Goal: Task Accomplishment & Management: Use online tool/utility

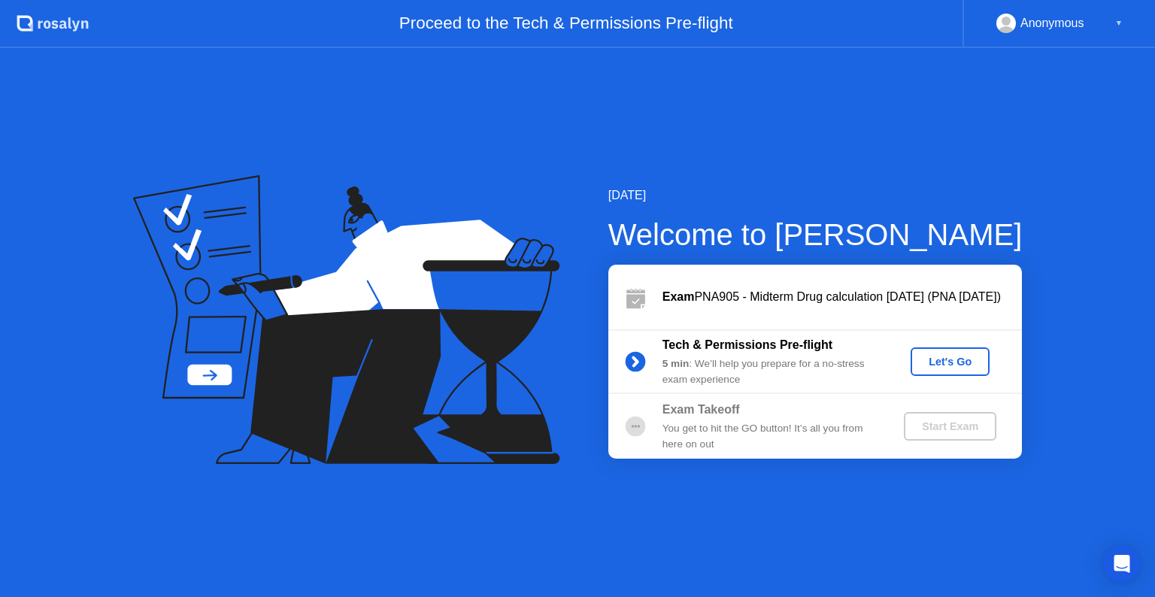
click at [954, 361] on div "Let's Go" at bounding box center [949, 362] width 67 height 12
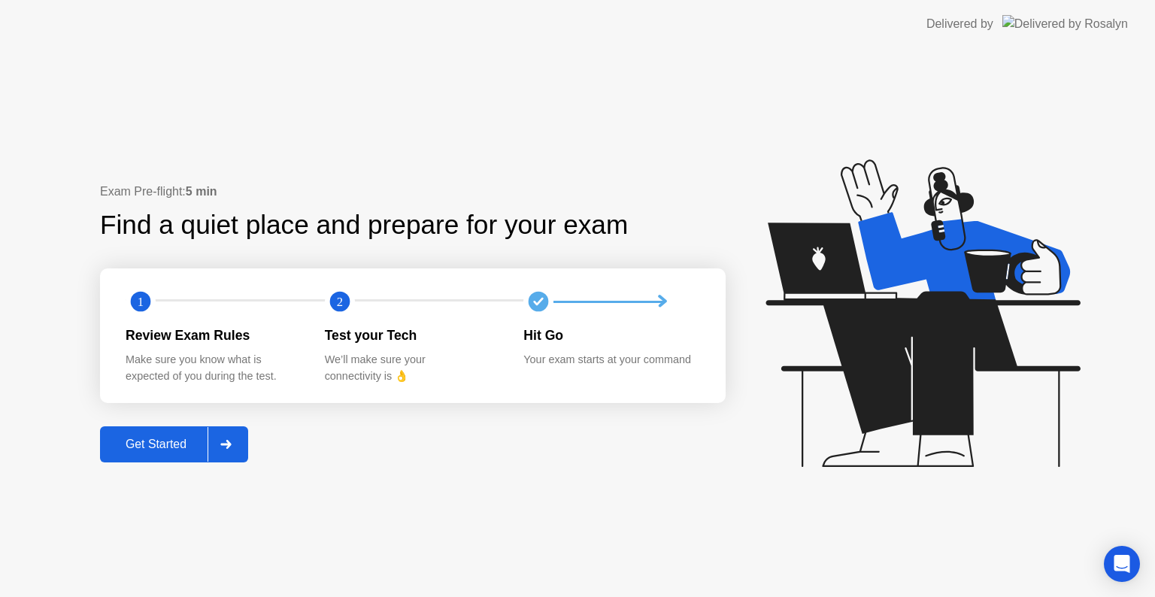
click at [231, 443] on icon at bounding box center [225, 444] width 11 height 9
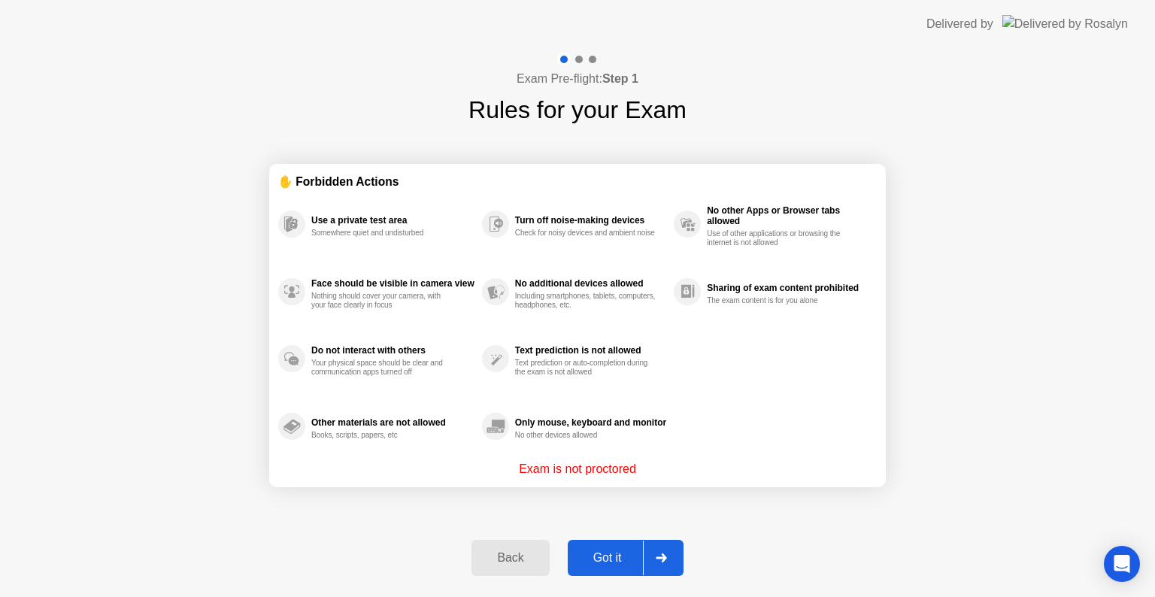
click at [667, 556] on icon at bounding box center [661, 557] width 11 height 9
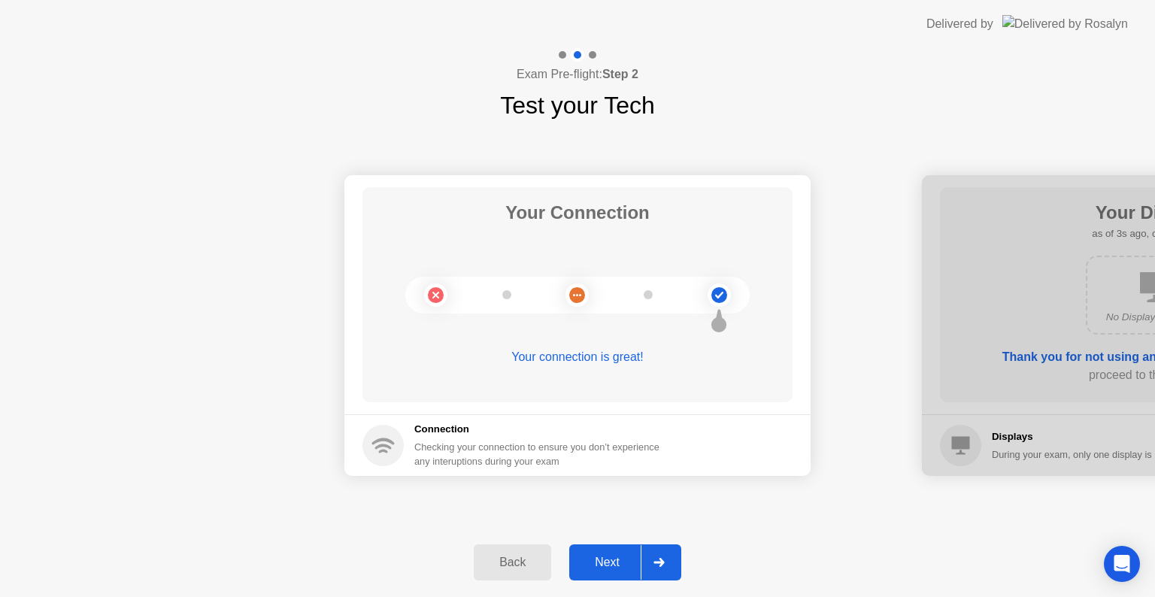
click at [657, 563] on icon at bounding box center [658, 562] width 11 height 9
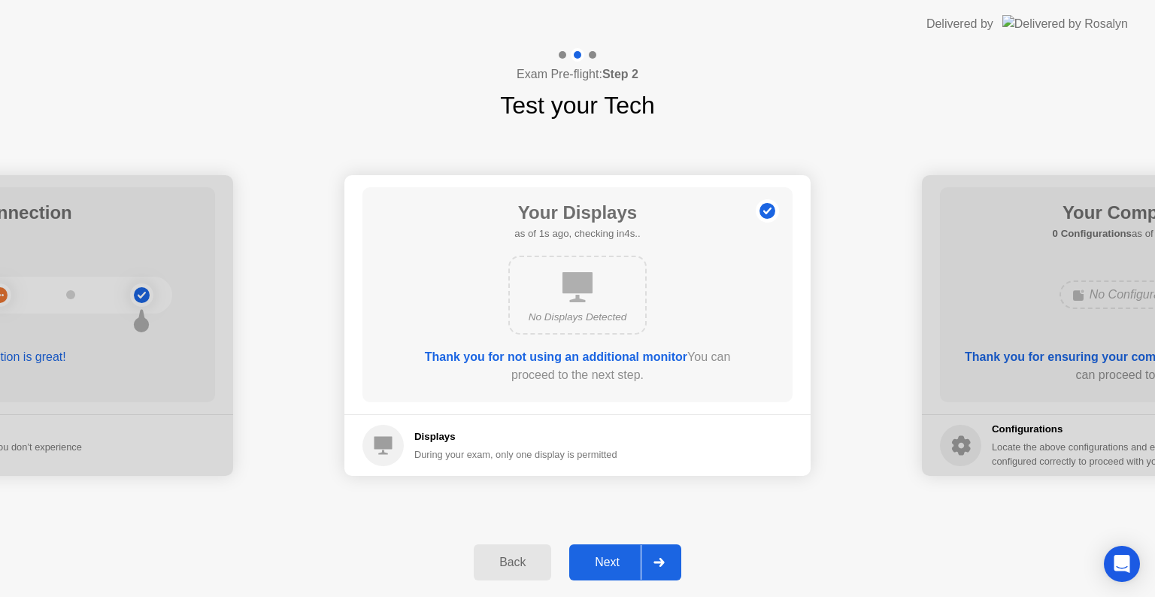
click at [657, 563] on icon at bounding box center [658, 562] width 11 height 9
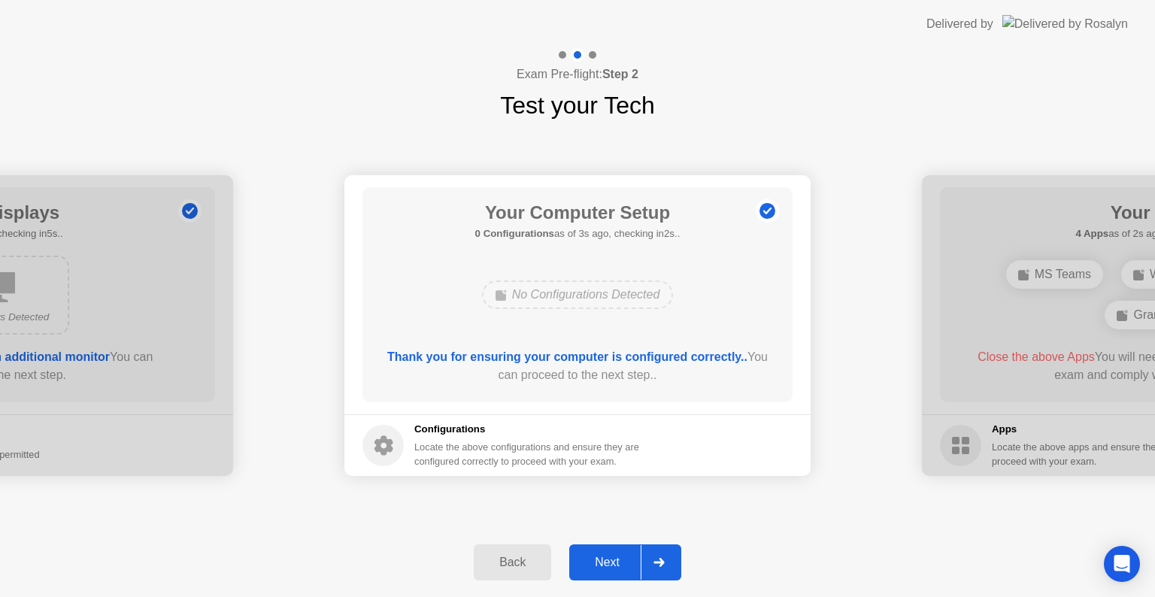
click at [657, 563] on icon at bounding box center [658, 562] width 11 height 9
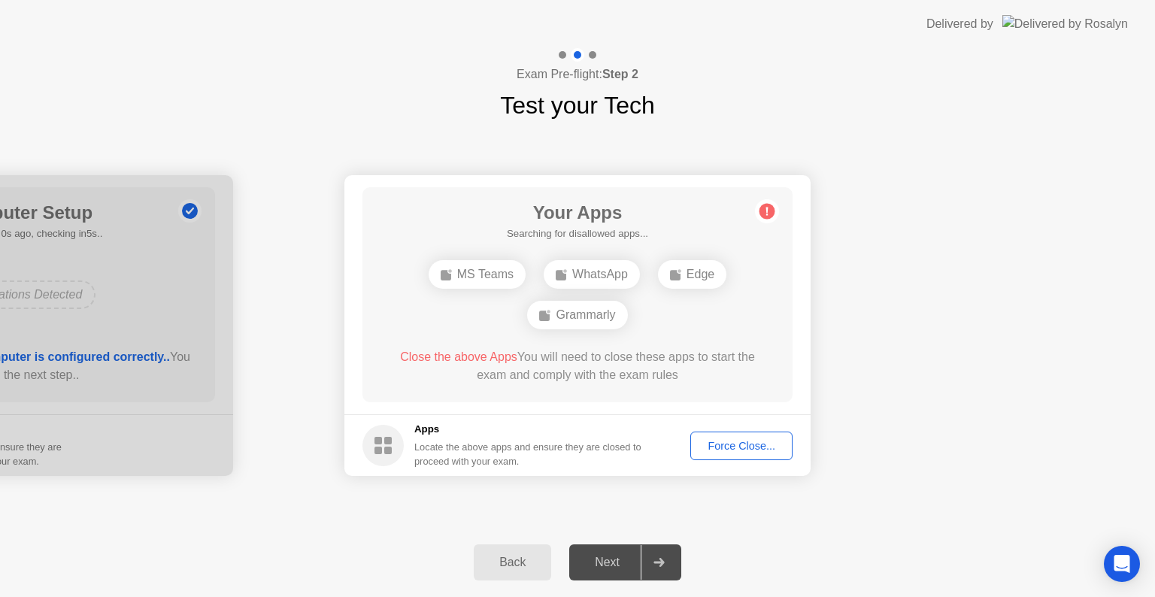
click at [657, 563] on icon at bounding box center [658, 562] width 11 height 9
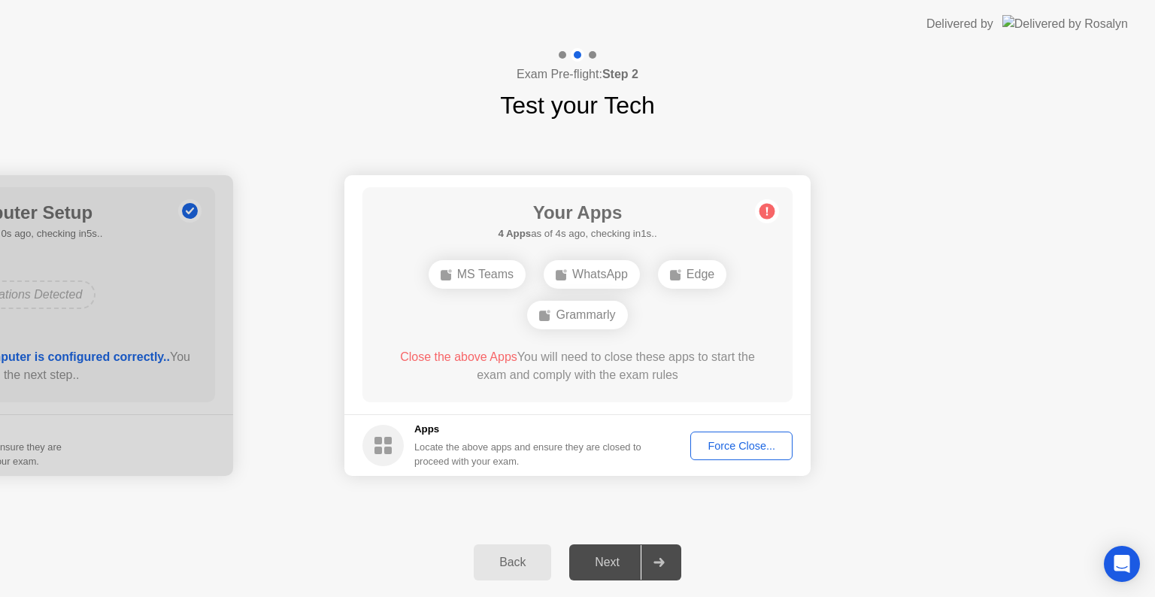
click at [771, 443] on div "Force Close..." at bounding box center [741, 446] width 92 height 12
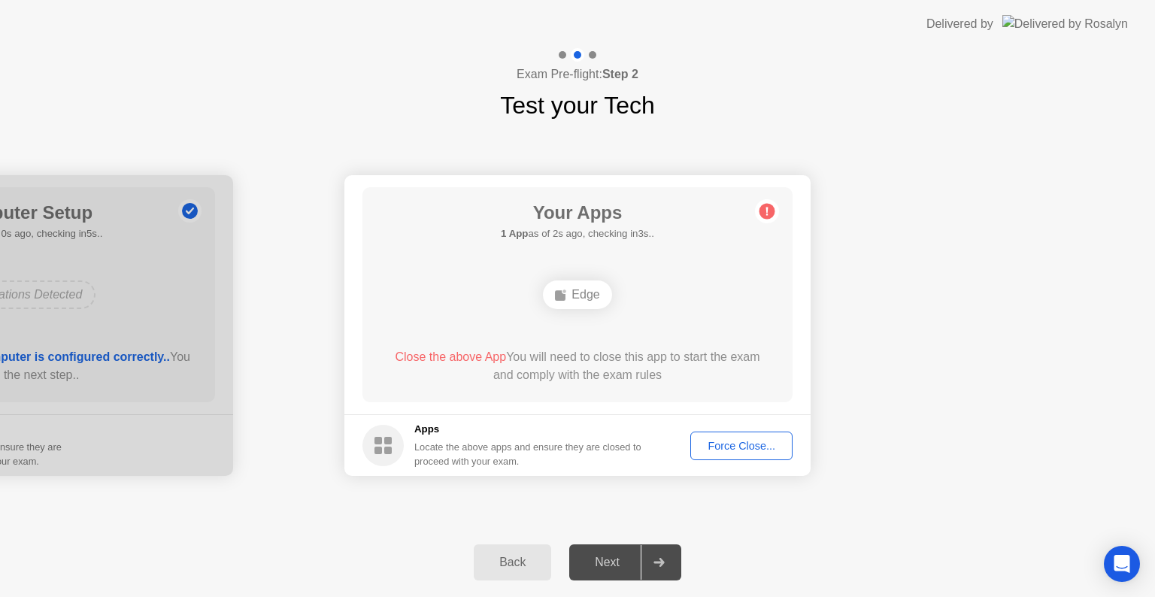
click at [740, 447] on div "Force Close..." at bounding box center [741, 446] width 92 height 12
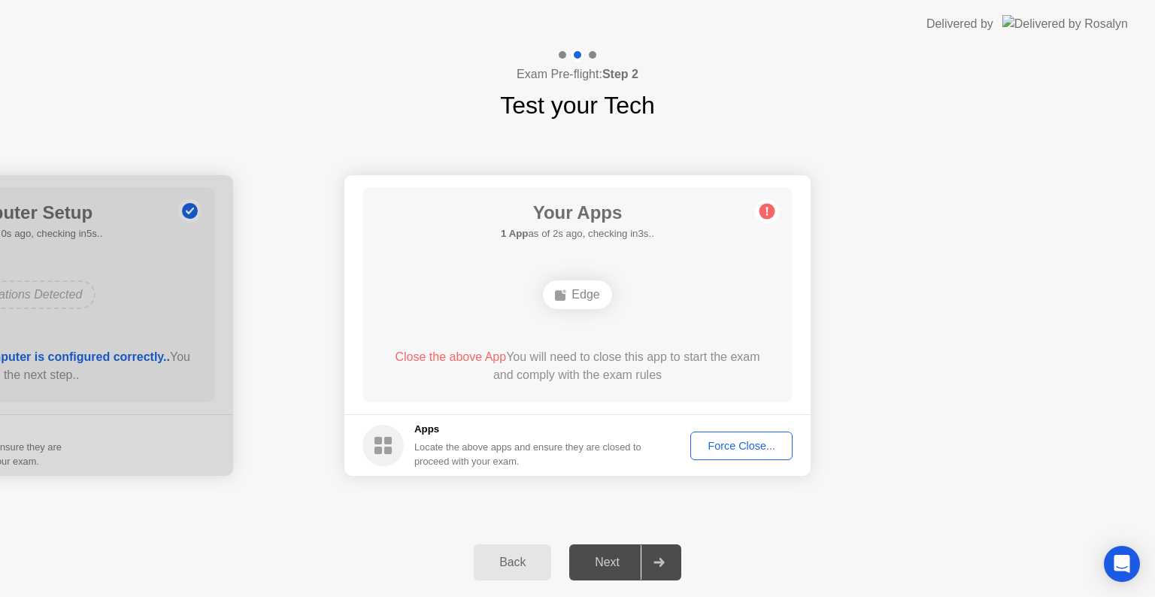
click at [659, 565] on icon at bounding box center [658, 562] width 11 height 9
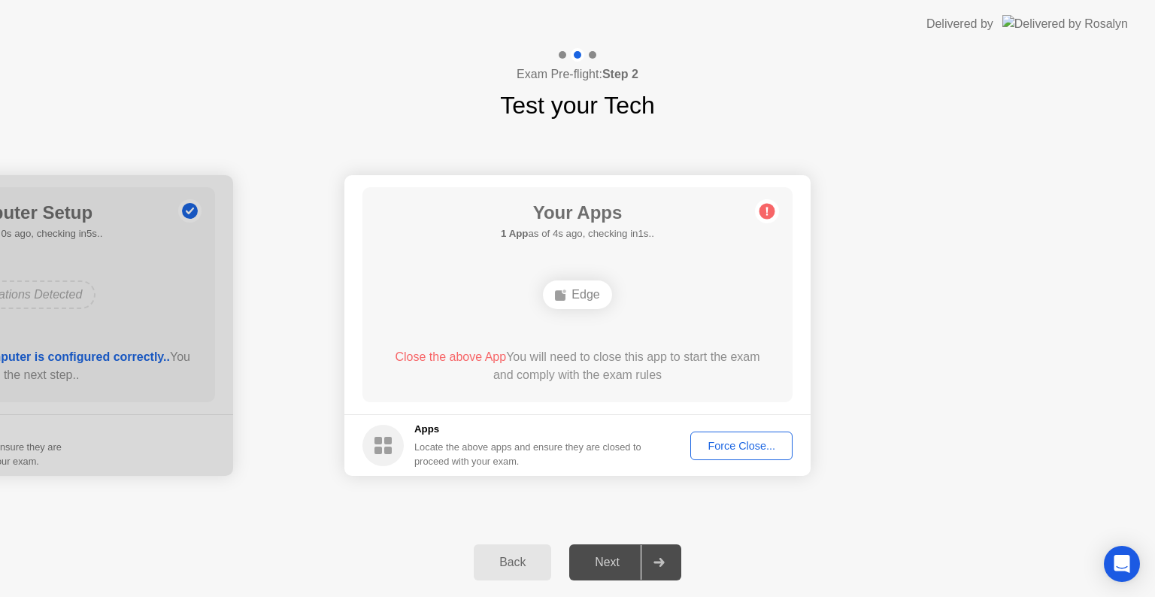
click at [659, 565] on icon at bounding box center [658, 562] width 11 height 9
click at [734, 448] on div "Force Close..." at bounding box center [741, 446] width 92 height 12
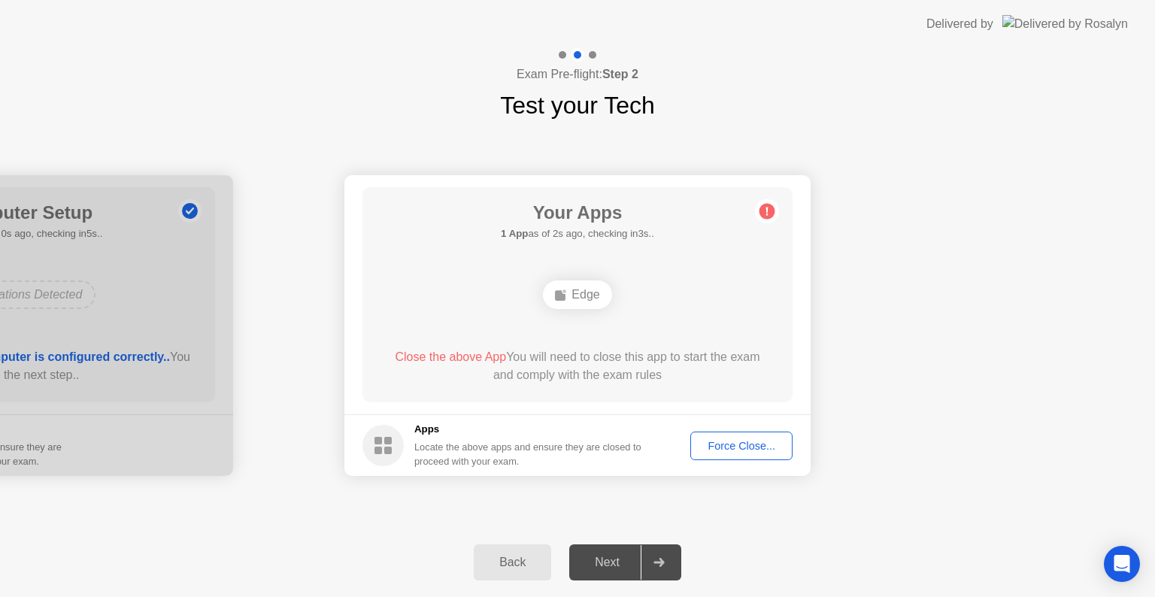
click at [729, 445] on div "Force Close..." at bounding box center [741, 446] width 92 height 12
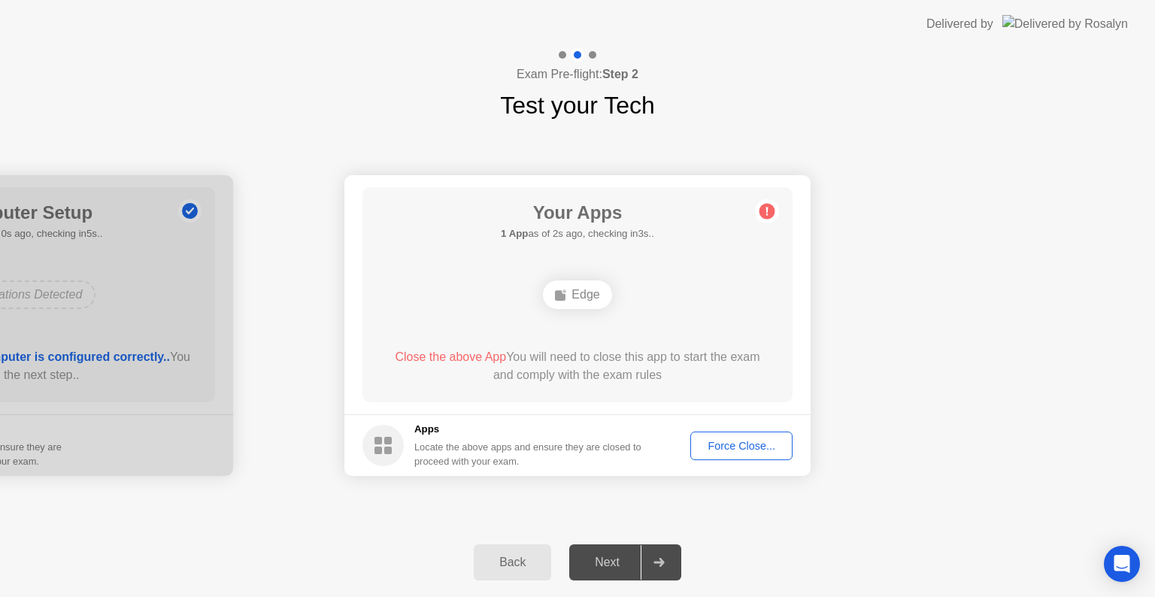
click at [786, 436] on button "Force Close..." at bounding box center [741, 446] width 102 height 29
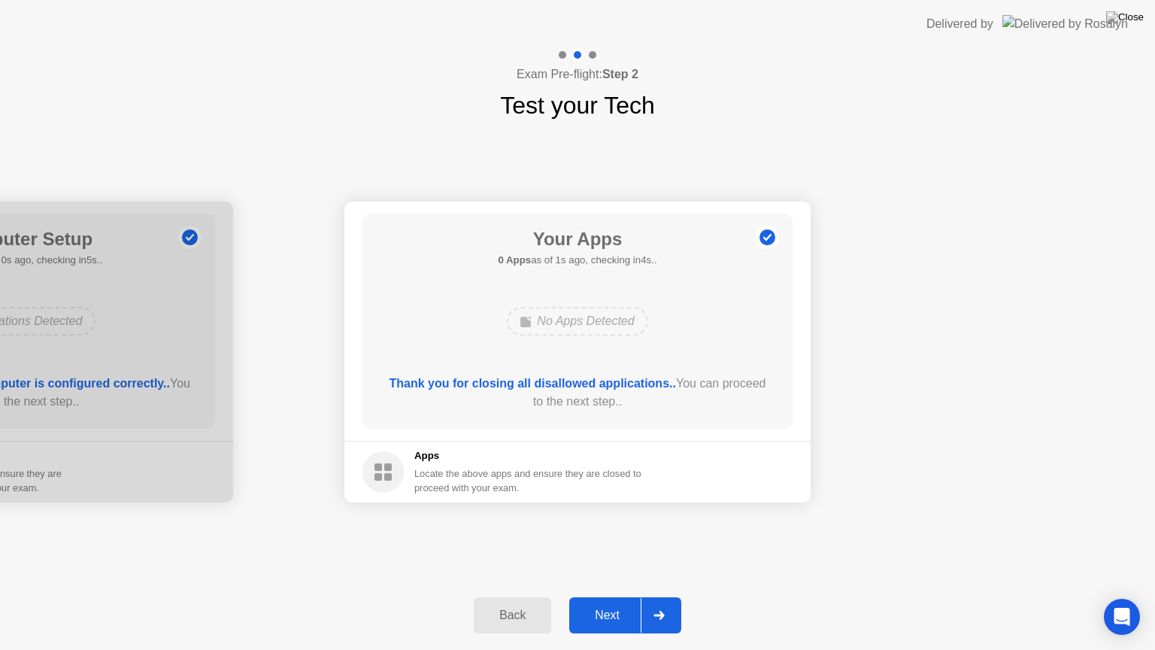
click at [658, 596] on div at bounding box center [659, 615] width 36 height 35
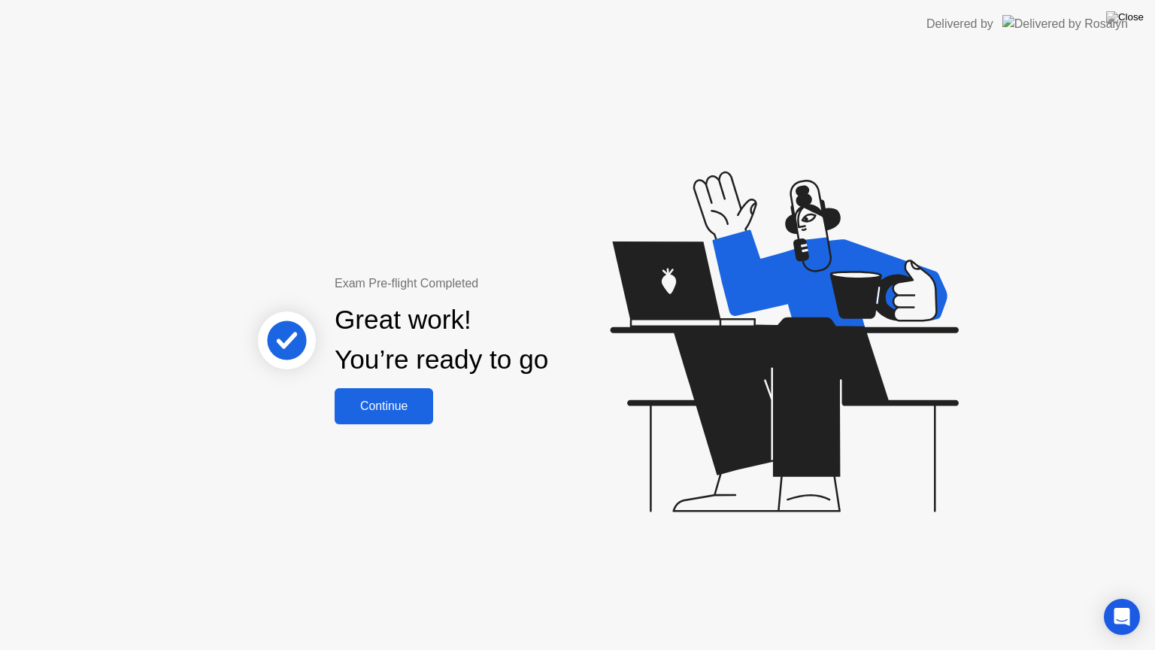
click at [366, 412] on div "Continue" at bounding box center [383, 406] width 89 height 14
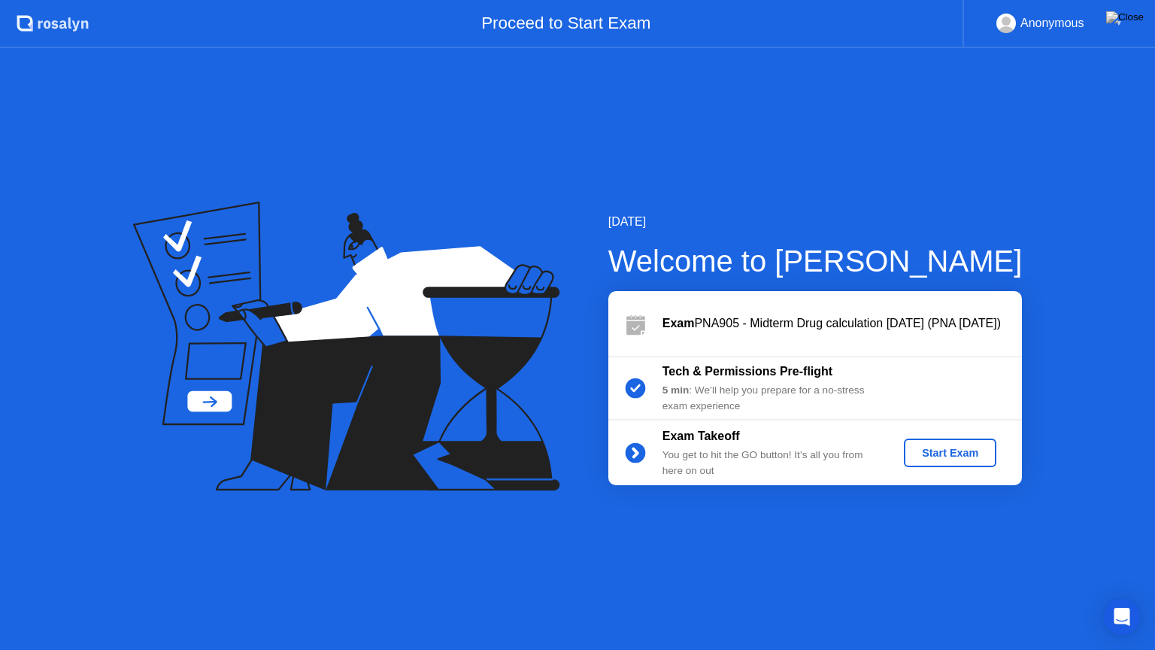
click at [974, 451] on div "Start Exam" at bounding box center [950, 453] width 80 height 12
